Goal: Find specific page/section: Find specific page/section

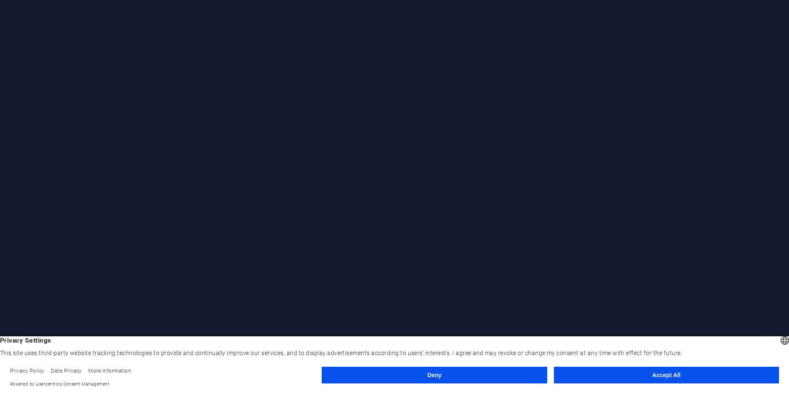
click at [677, 373] on button "Accept All" at bounding box center [666, 374] width 225 height 17
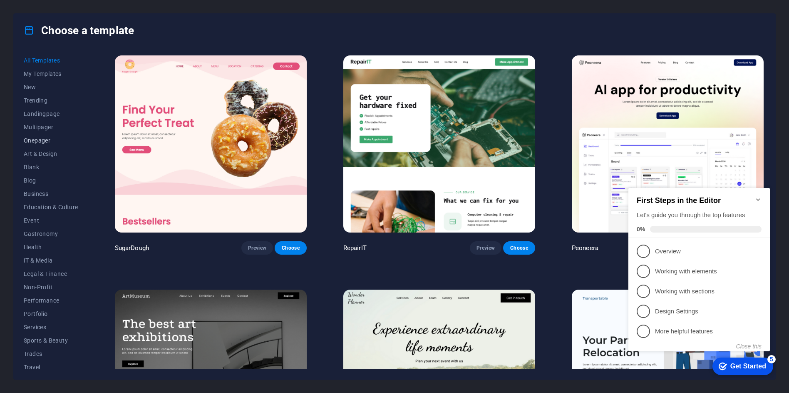
scroll to position [18, 0]
click at [50, 97] on span "Landingpage" at bounding box center [51, 95] width 55 height 7
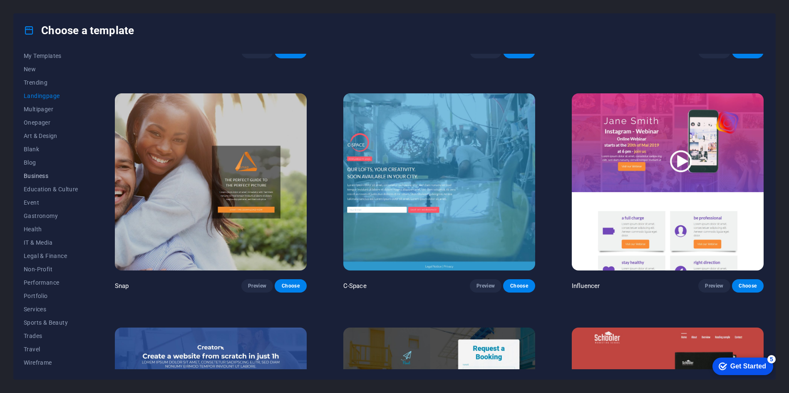
click at [47, 178] on span "Business" at bounding box center [51, 175] width 55 height 7
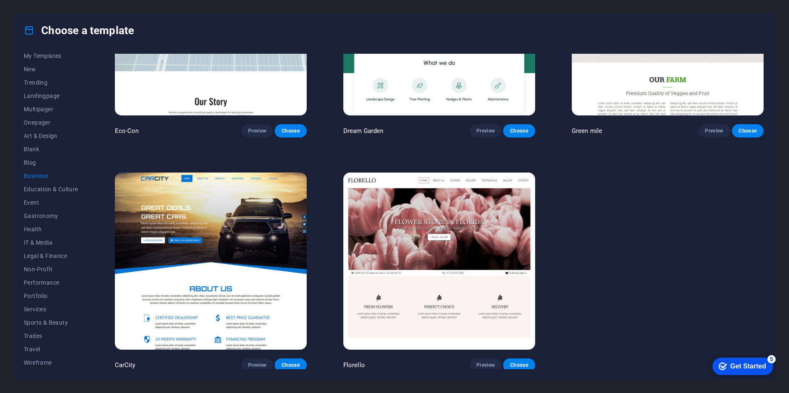
scroll to position [117, 0]
click at [741, 371] on div "checkmark Get Started 5" at bounding box center [743, 365] width 61 height 17
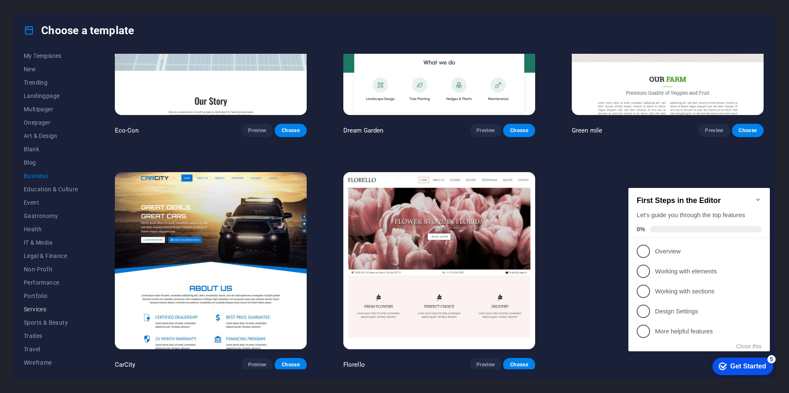
click at [37, 310] on span "Services" at bounding box center [51, 309] width 55 height 7
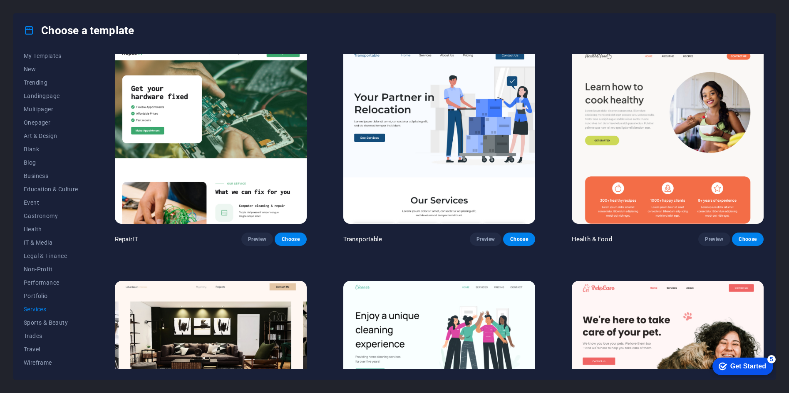
scroll to position [0, 0]
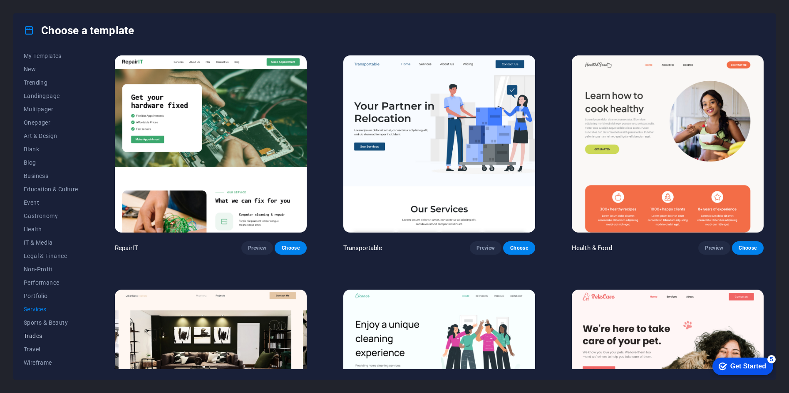
click at [35, 336] on span "Trades" at bounding box center [51, 335] width 55 height 7
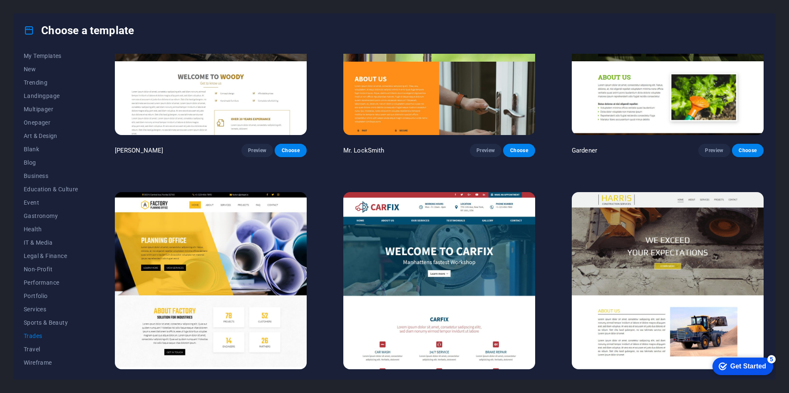
scroll to position [351, 0]
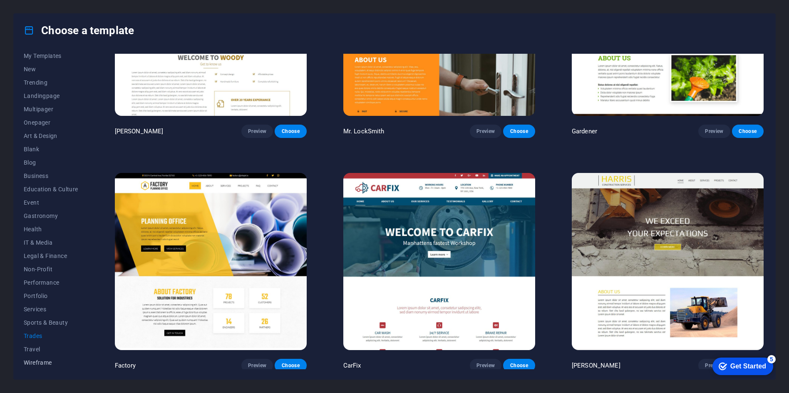
click at [47, 362] on span "Wireframe" at bounding box center [51, 362] width 55 height 7
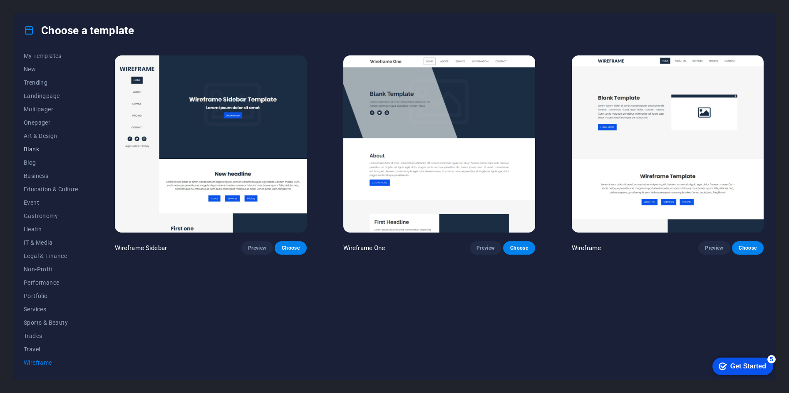
click at [35, 149] on span "Blank" at bounding box center [51, 149] width 55 height 7
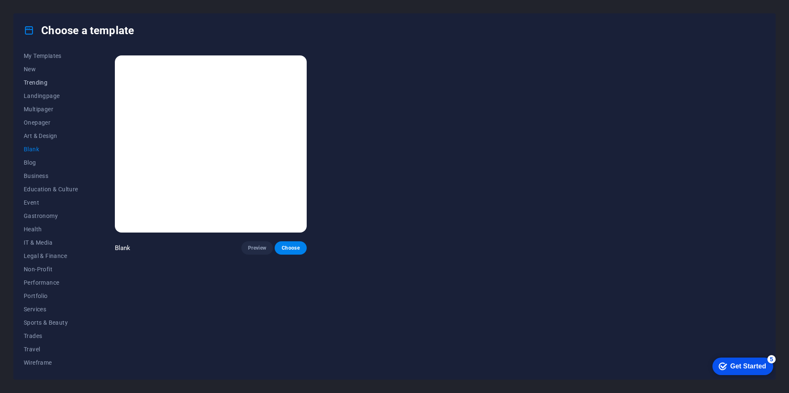
click at [29, 85] on span "Trending" at bounding box center [51, 82] width 55 height 7
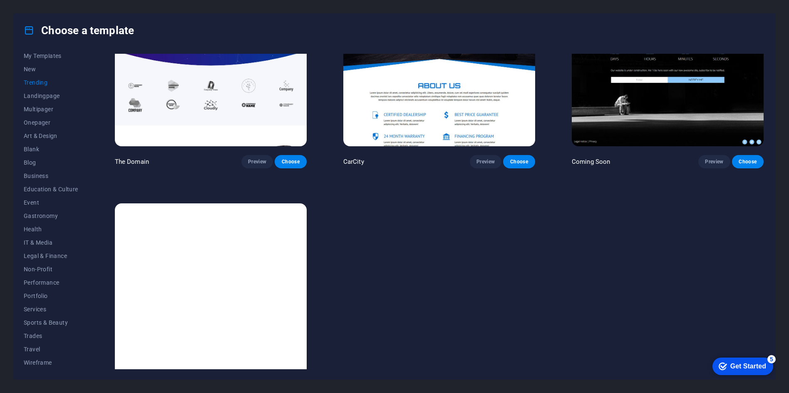
scroll to position [1050, 0]
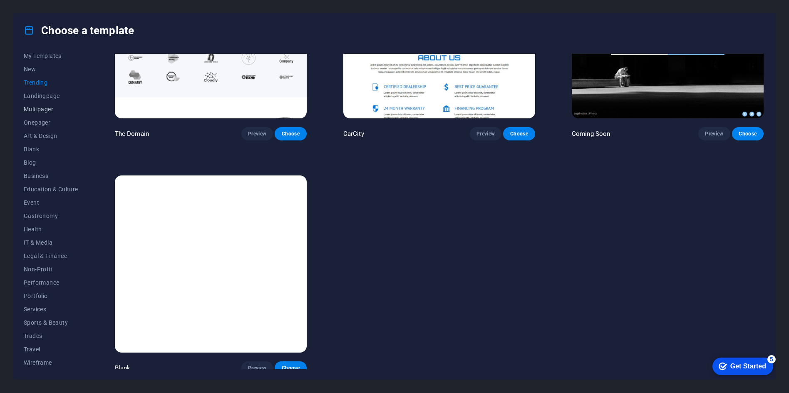
click at [30, 109] on span "Multipager" at bounding box center [51, 109] width 55 height 7
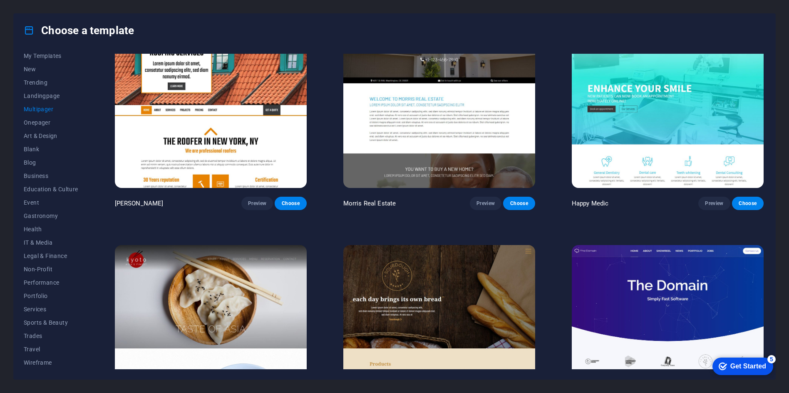
scroll to position [2850, 0]
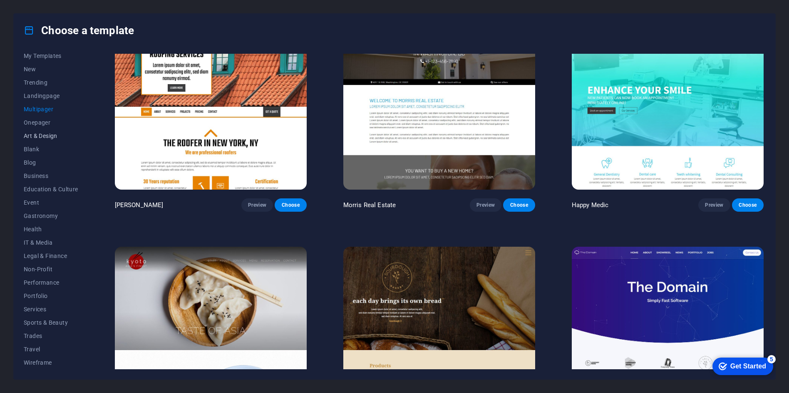
click at [38, 134] on span "Art & Design" at bounding box center [51, 135] width 55 height 7
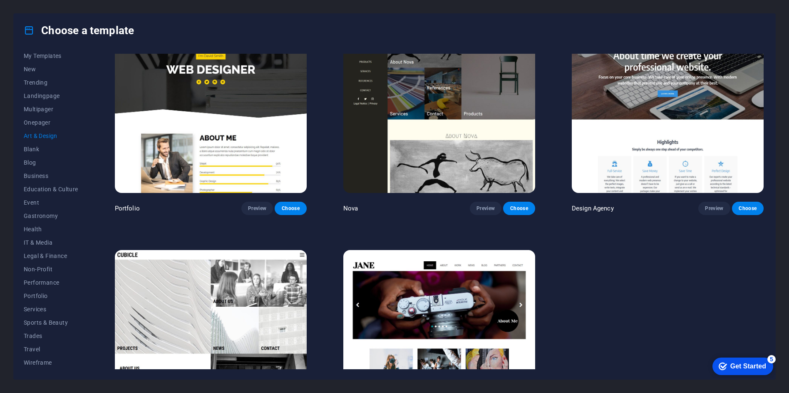
scroll to position [816, 0]
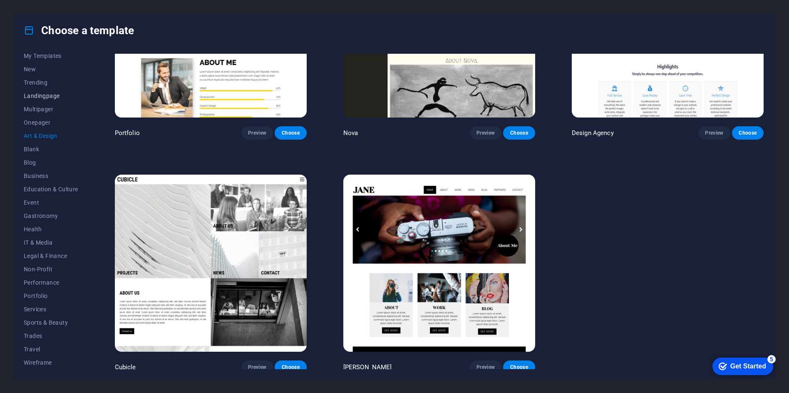
click at [28, 100] on button "Landingpage" at bounding box center [51, 95] width 55 height 13
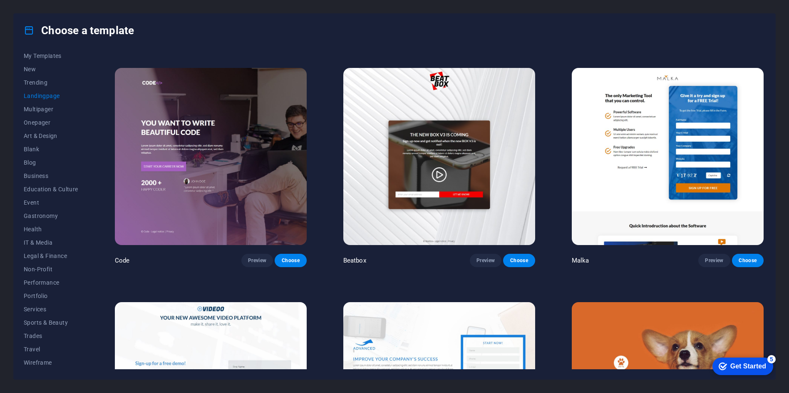
scroll to position [261, 0]
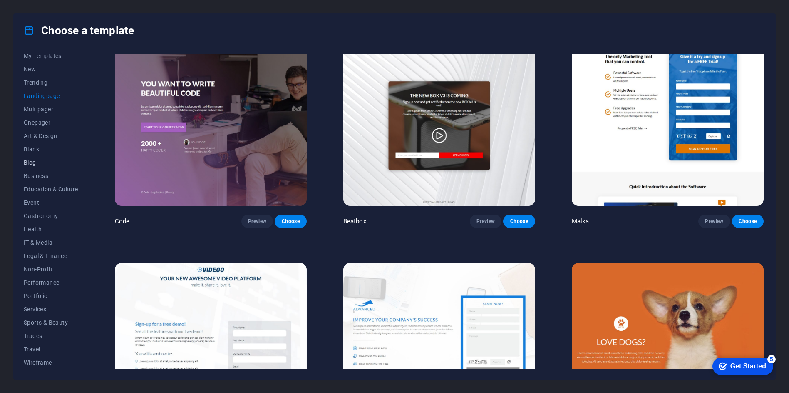
click at [30, 163] on span "Blog" at bounding box center [51, 162] width 55 height 7
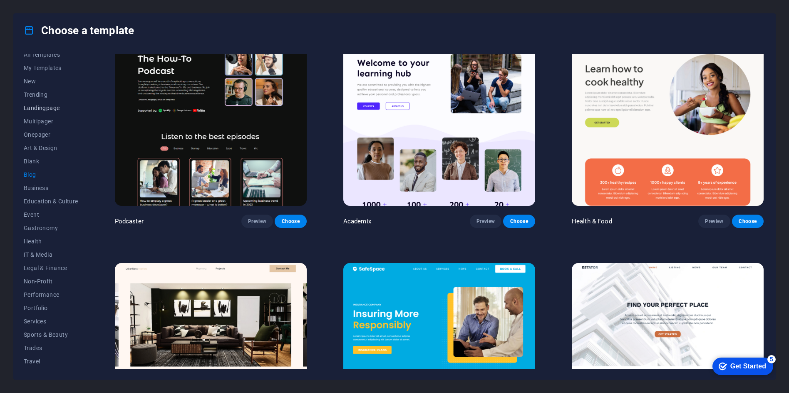
scroll to position [0, 0]
click at [44, 77] on span "My Templates" at bounding box center [51, 73] width 55 height 7
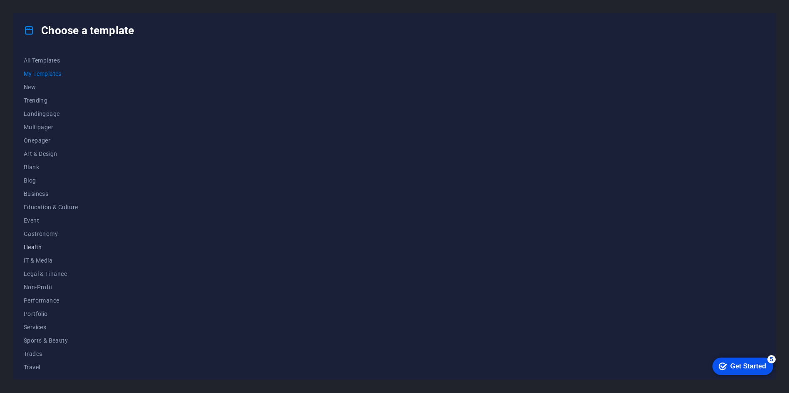
click at [33, 248] on span "Health" at bounding box center [51, 247] width 55 height 7
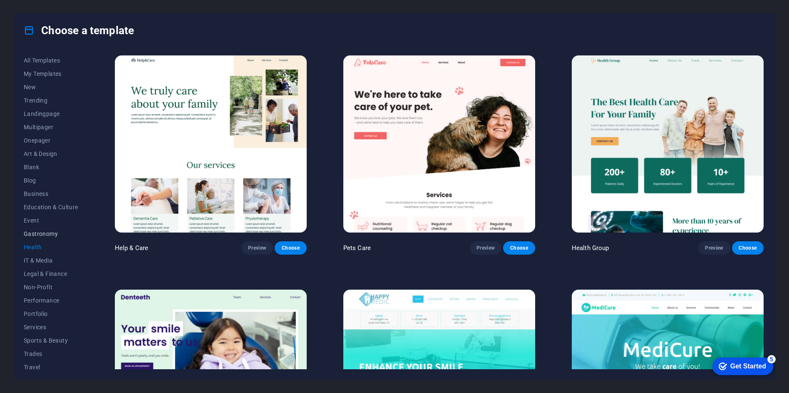
click at [42, 234] on span "Gastronomy" at bounding box center [51, 233] width 55 height 7
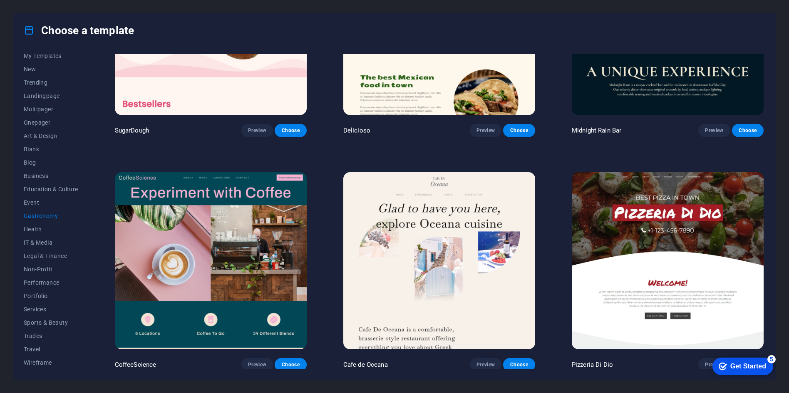
scroll to position [111, 0]
